Goal: Information Seeking & Learning: Learn about a topic

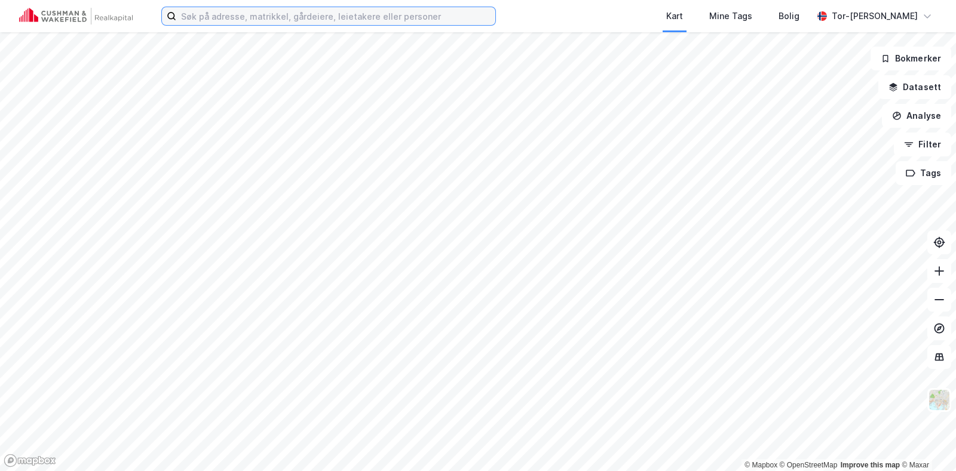
click at [206, 23] on input at bounding box center [335, 16] width 319 height 18
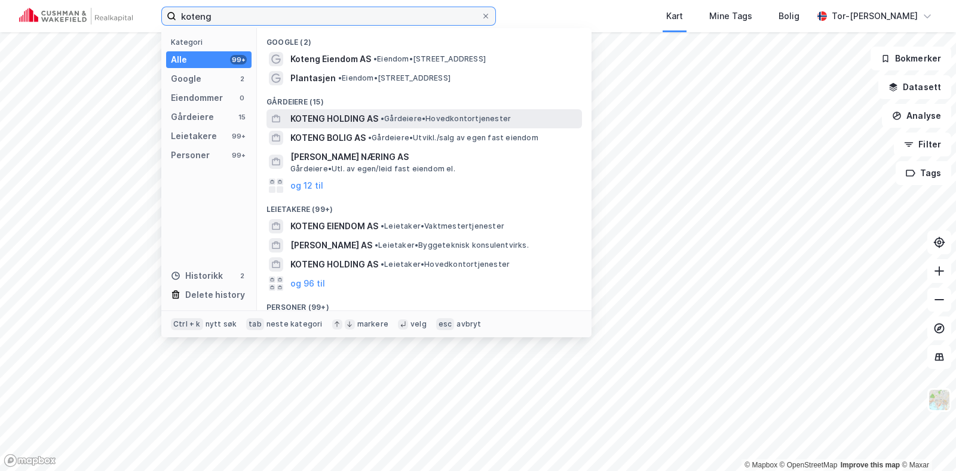
type input "koteng"
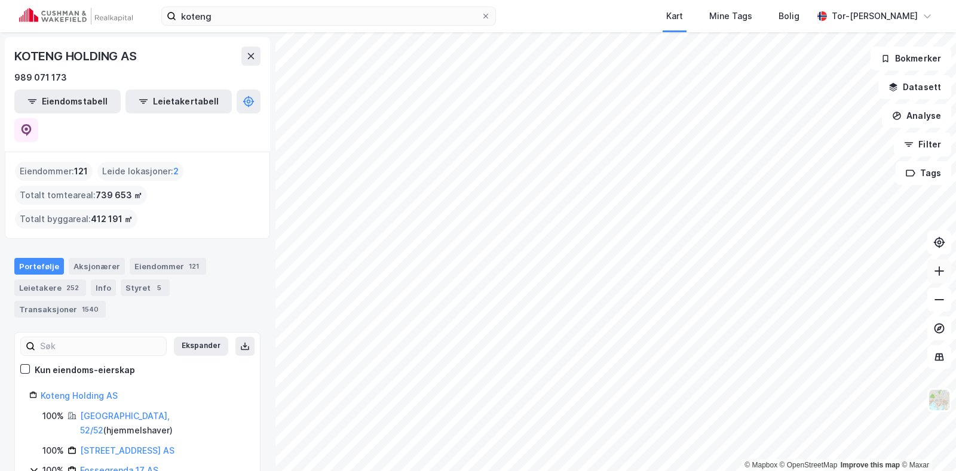
click at [937, 273] on icon at bounding box center [939, 271] width 12 height 12
